Goal: Task Accomplishment & Management: Use online tool/utility

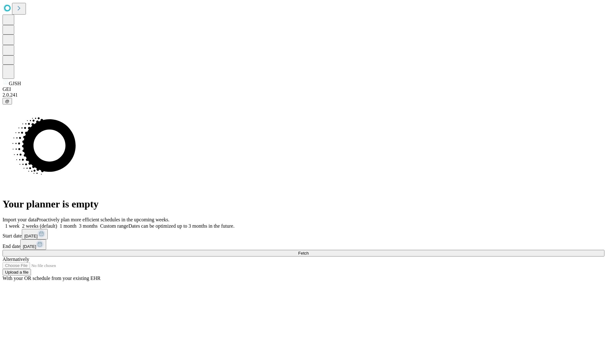
click at [309, 250] on span "Fetch" at bounding box center [303, 252] width 10 height 5
